Goal: Task Accomplishment & Management: Manage account settings

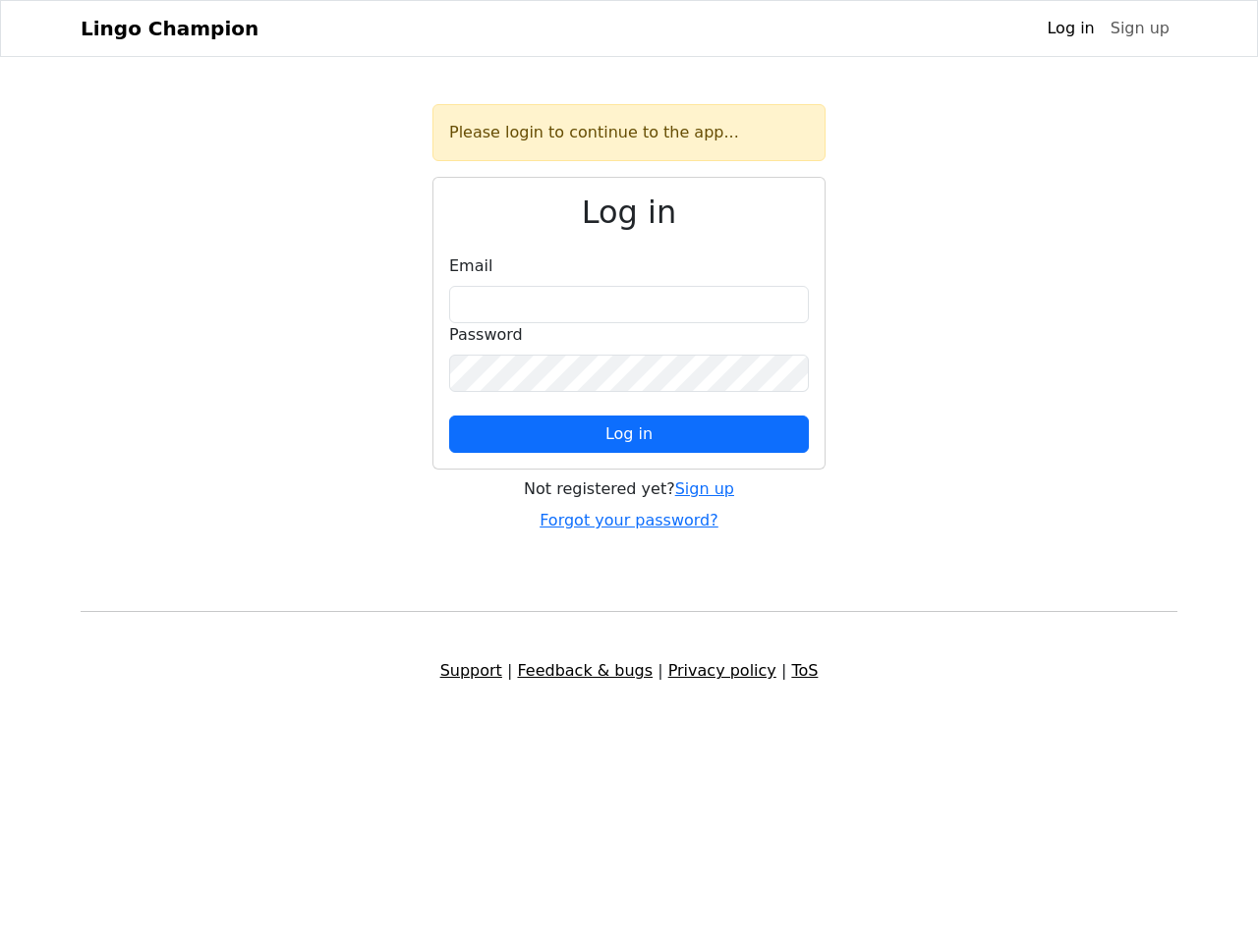
click at [629, 434] on span "Log in" at bounding box center [628, 434] width 47 height 19
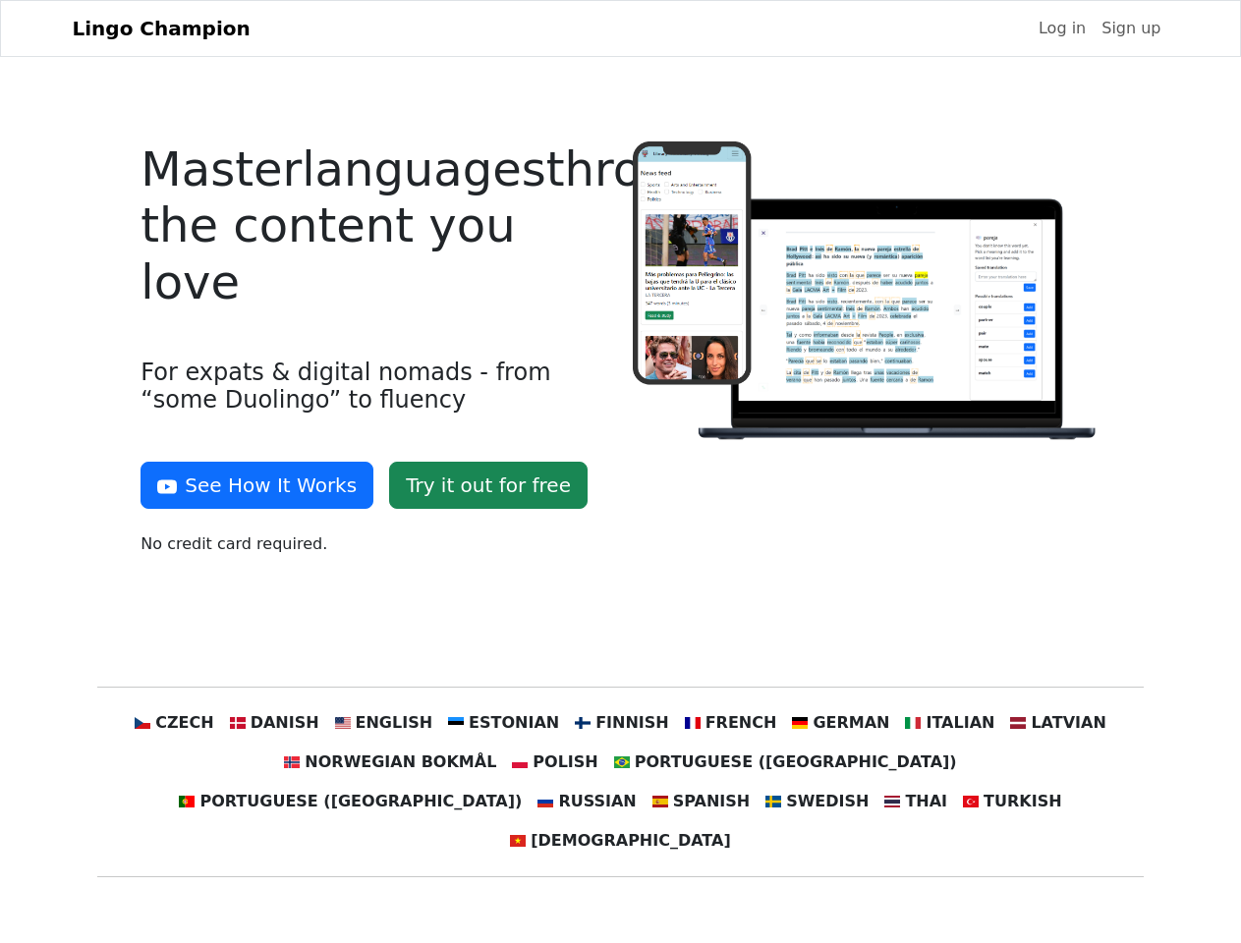
click at [621, 472] on div at bounding box center [866, 357] width 491 height 430
click at [250, 485] on button "See How It Works" at bounding box center [257, 485] width 233 height 47
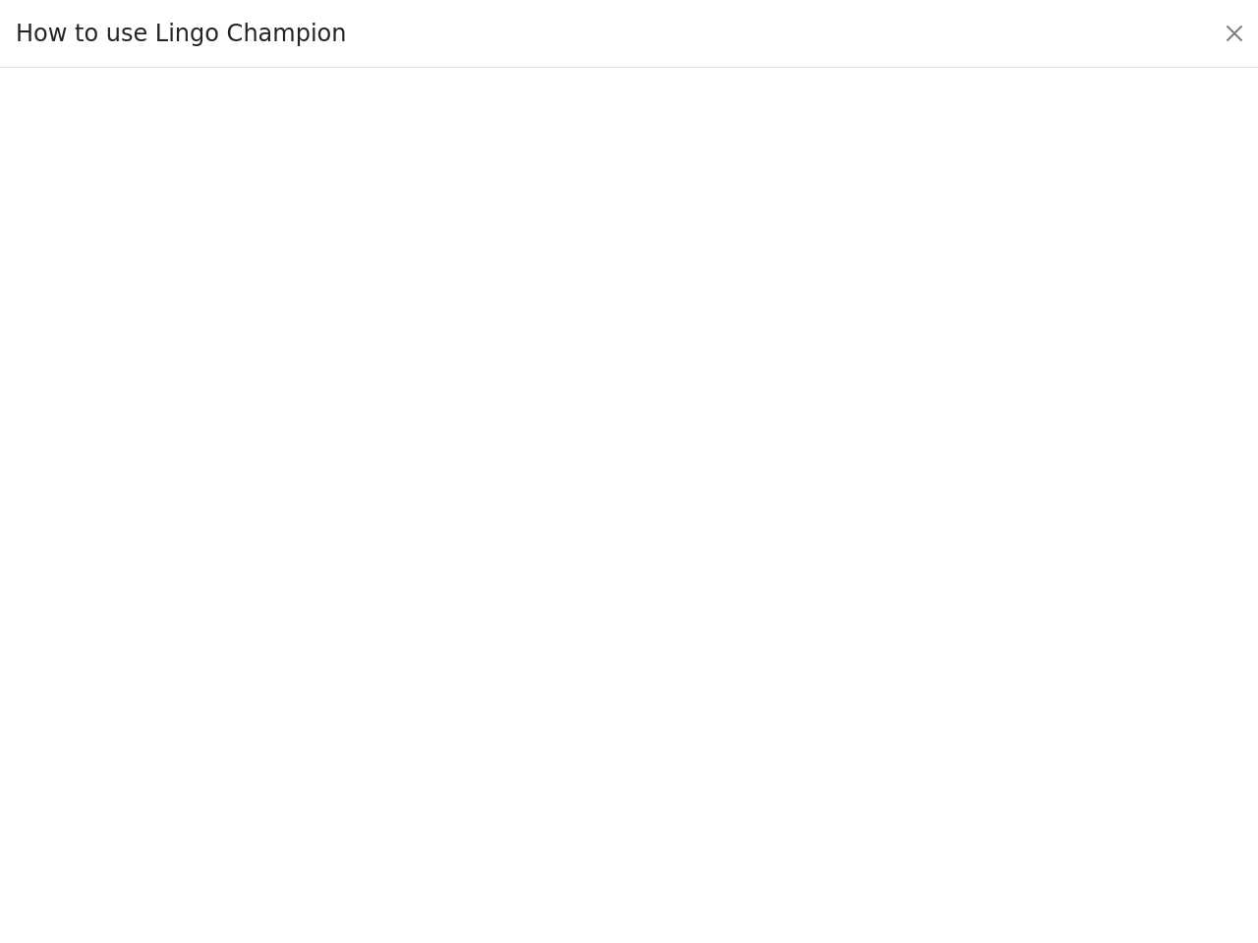
click at [211, 723] on div at bounding box center [629, 506] width 1166 height 690
click at [304, 723] on div at bounding box center [629, 506] width 1166 height 690
click at [403, 723] on div at bounding box center [629, 506] width 1166 height 690
click at [511, 723] on div at bounding box center [629, 506] width 1166 height 690
click at [619, 723] on div at bounding box center [629, 506] width 1166 height 690
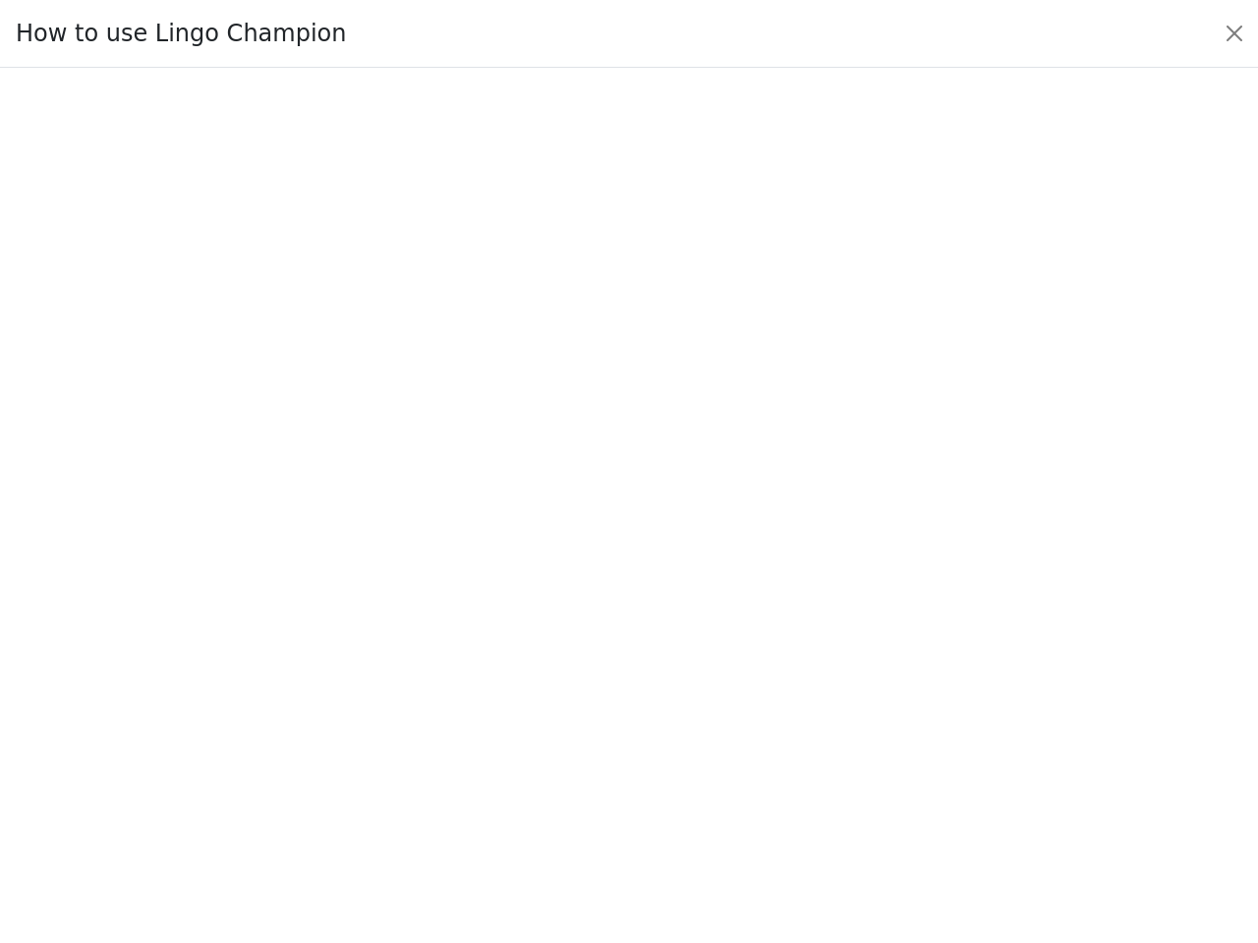
click at [717, 723] on div at bounding box center [629, 506] width 1166 height 690
click at [819, 723] on div at bounding box center [629, 506] width 1166 height 690
click at [920, 723] on div at bounding box center [629, 506] width 1166 height 690
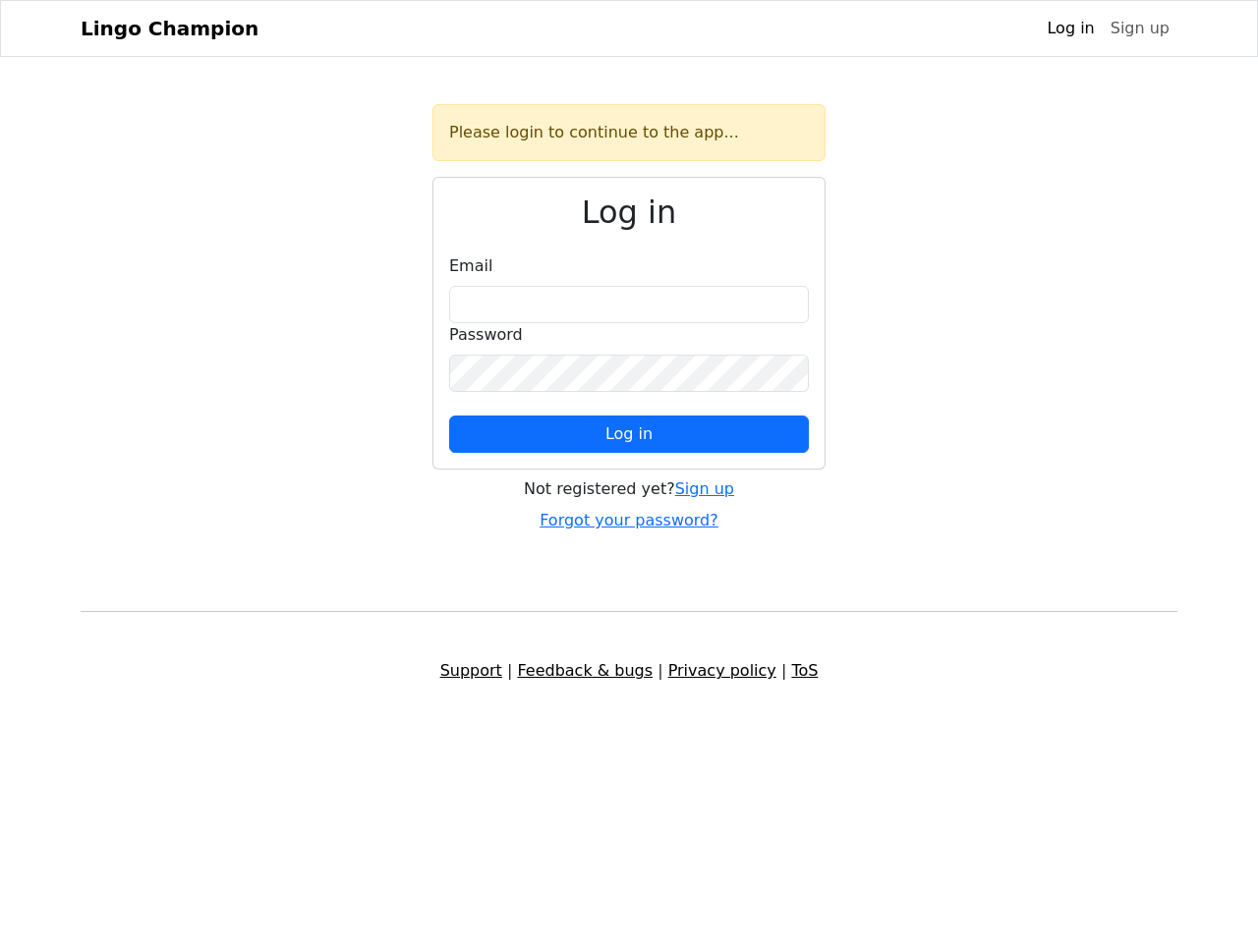
click at [629, 434] on span "Log in" at bounding box center [628, 434] width 47 height 19
